Goal: Browse casually

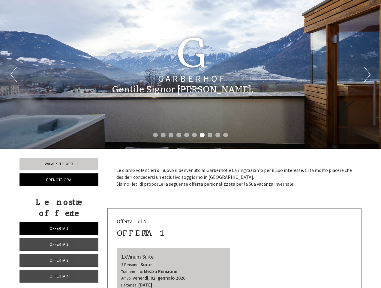
click at [191, 144] on div "Previous Next 1 2 3 4 5 6 7 8 9 10" at bounding box center [190, 74] width 381 height 149
click at [14, 74] on button "Previous" at bounding box center [14, 74] width 6 height 15
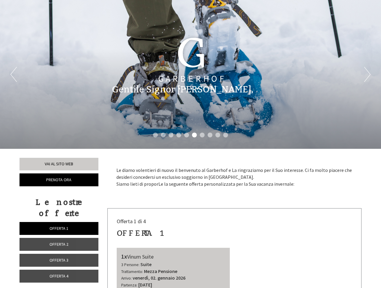
click at [368, 74] on button "Next" at bounding box center [368, 74] width 6 height 15
click at [156, 135] on li "1" at bounding box center [155, 135] width 5 height 5
click at [163, 135] on li "2" at bounding box center [163, 135] width 5 height 5
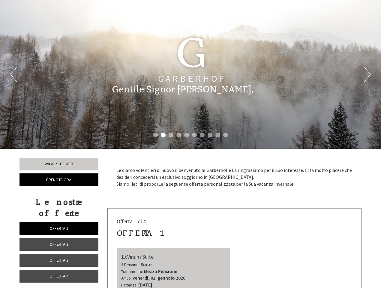
click at [171, 135] on li "3" at bounding box center [171, 135] width 5 height 5
click at [179, 135] on li "4" at bounding box center [179, 135] width 5 height 5
click at [187, 135] on li "5" at bounding box center [186, 135] width 5 height 5
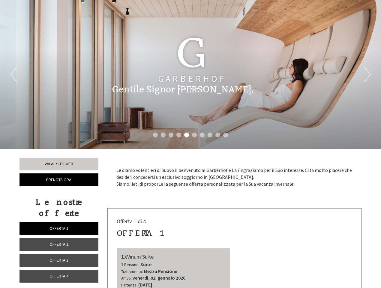
click at [195, 135] on li "6" at bounding box center [194, 135] width 5 height 5
click at [202, 135] on li "7" at bounding box center [202, 135] width 5 height 5
